Goal: Find specific page/section: Find specific page/section

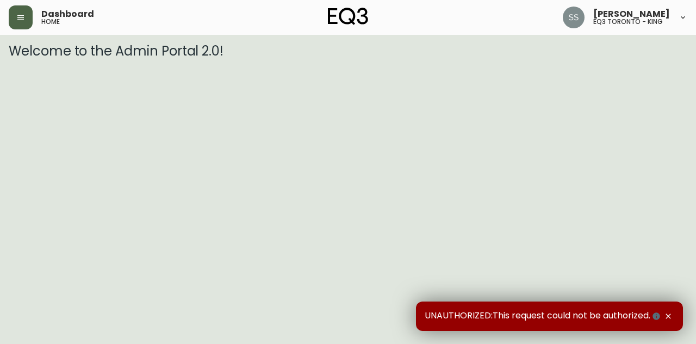
click at [18, 16] on icon "button" at bounding box center [20, 17] width 7 height 4
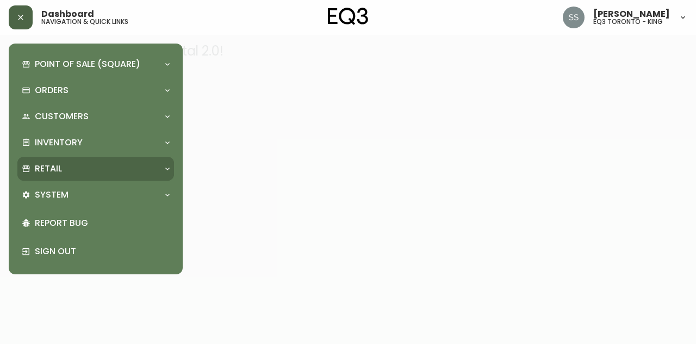
click at [81, 172] on div "Retail" at bounding box center [90, 169] width 137 height 12
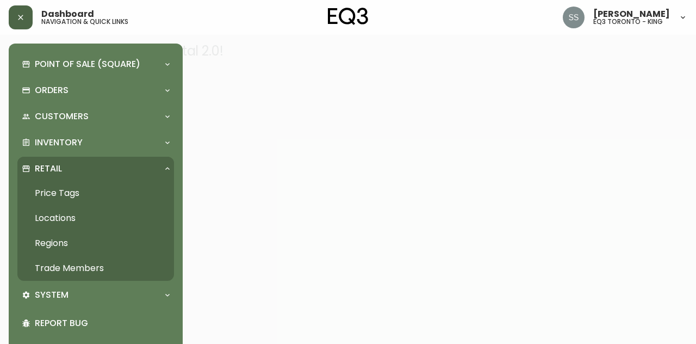
click at [86, 265] on link "Trade Members" at bounding box center [95, 268] width 157 height 25
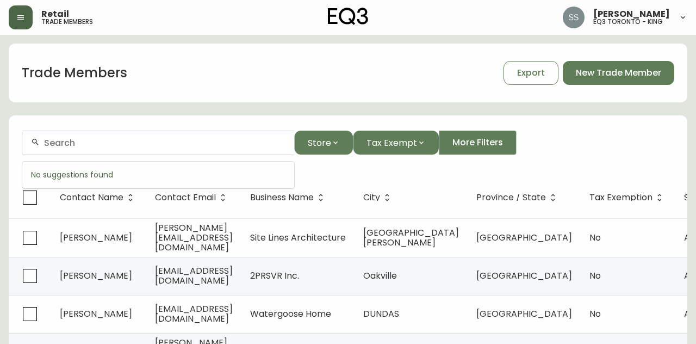
click at [189, 145] on input "text" at bounding box center [164, 143] width 241 height 10
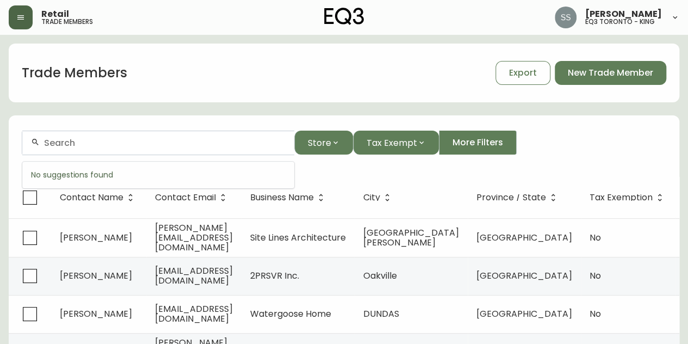
paste input "[PERSON_NAME][EMAIL_ADDRESS][DOMAIN_NAME]"
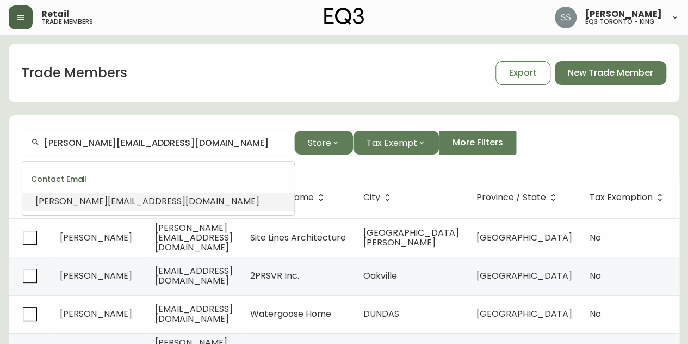
click at [159, 208] on li "[PERSON_NAME][EMAIL_ADDRESS][DOMAIN_NAME]" at bounding box center [158, 201] width 272 height 18
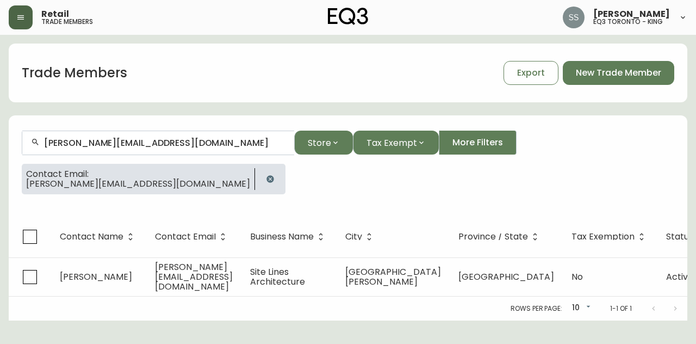
type input "[PERSON_NAME][EMAIL_ADDRESS][DOMAIN_NAME]"
